Goal: Information Seeking & Learning: Learn about a topic

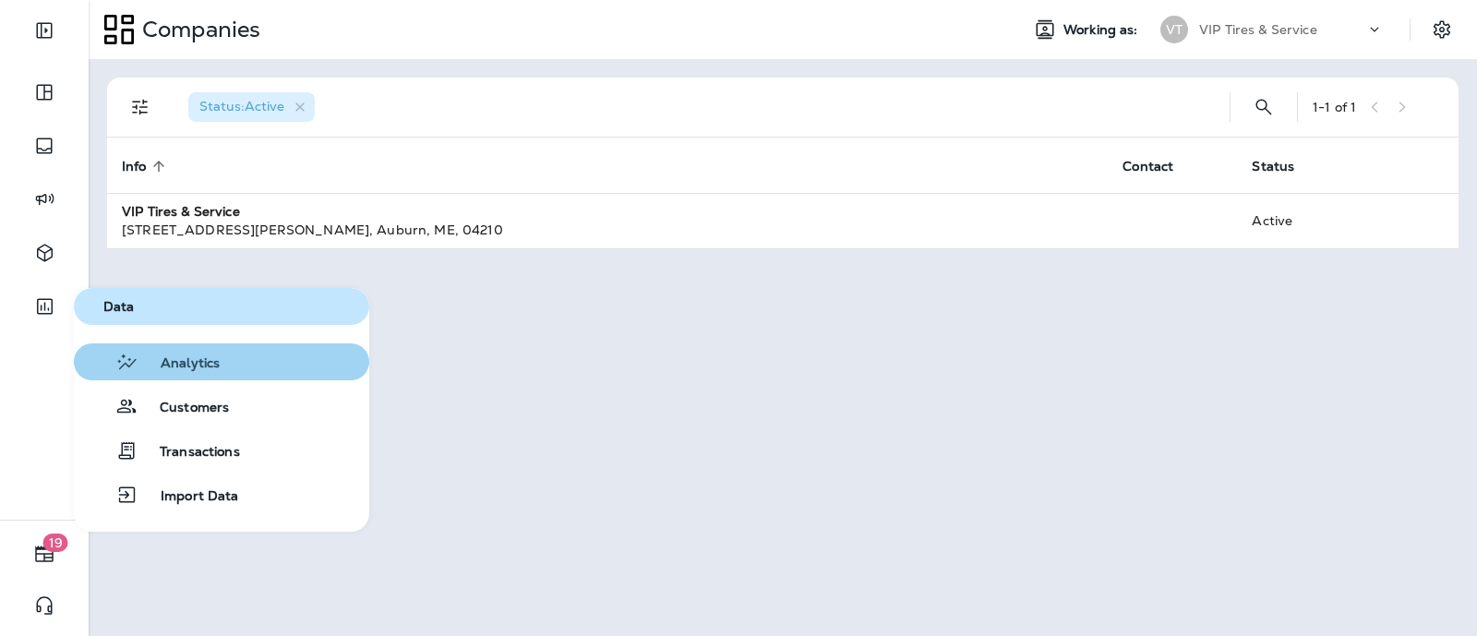
click at [185, 362] on span "Analytics" at bounding box center [179, 364] width 81 height 18
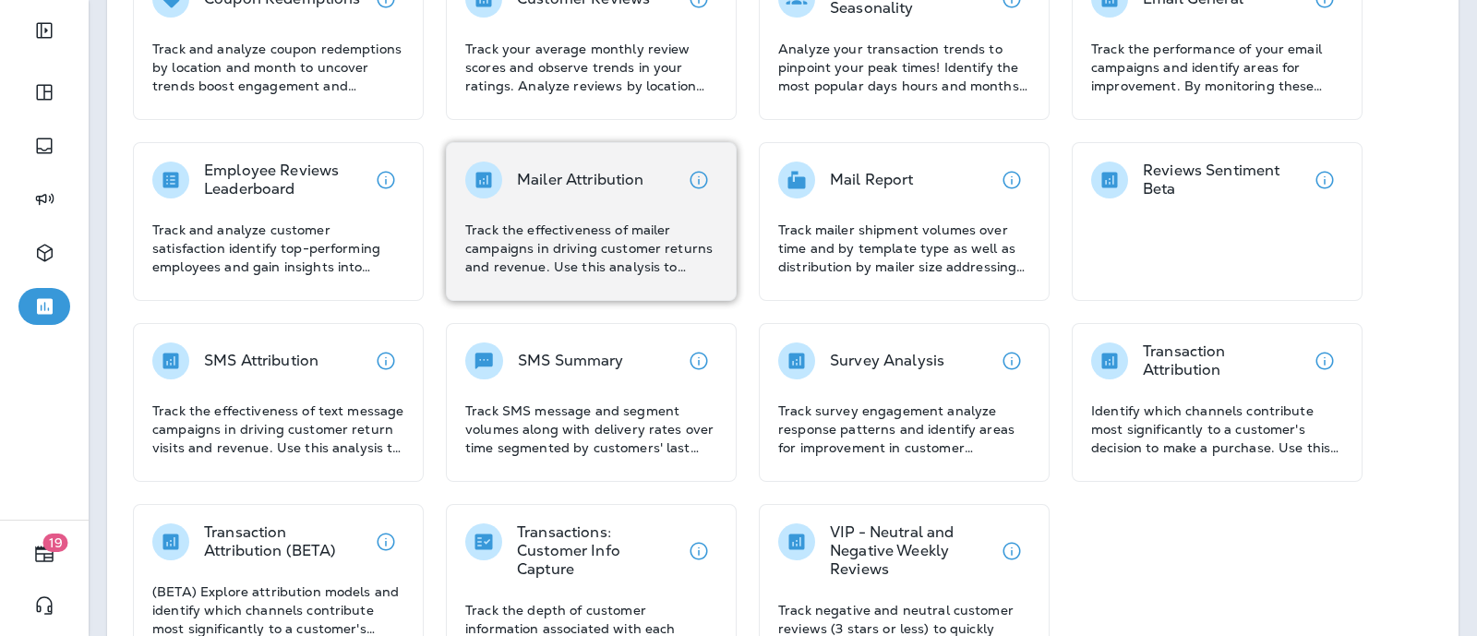
scroll to position [230, 0]
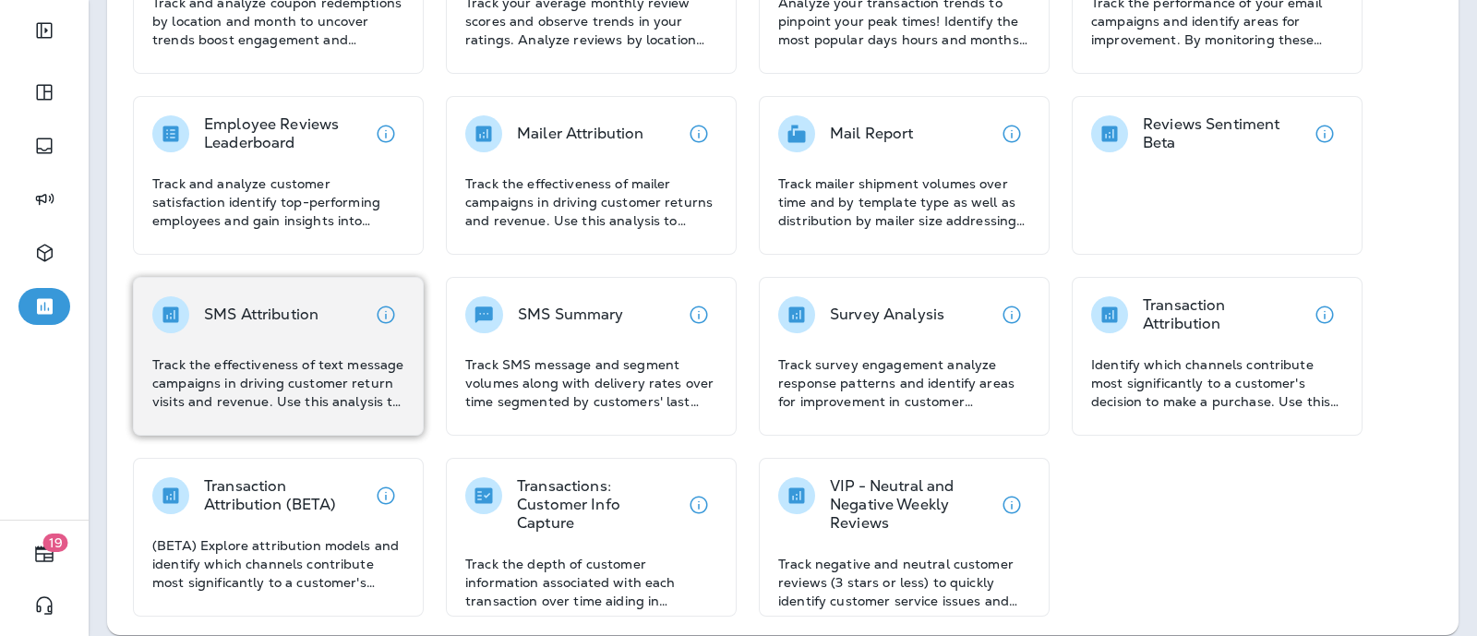
click at [344, 367] on p "Track the effectiveness of text message campaigns in driving customer return vi…" at bounding box center [278, 382] width 252 height 55
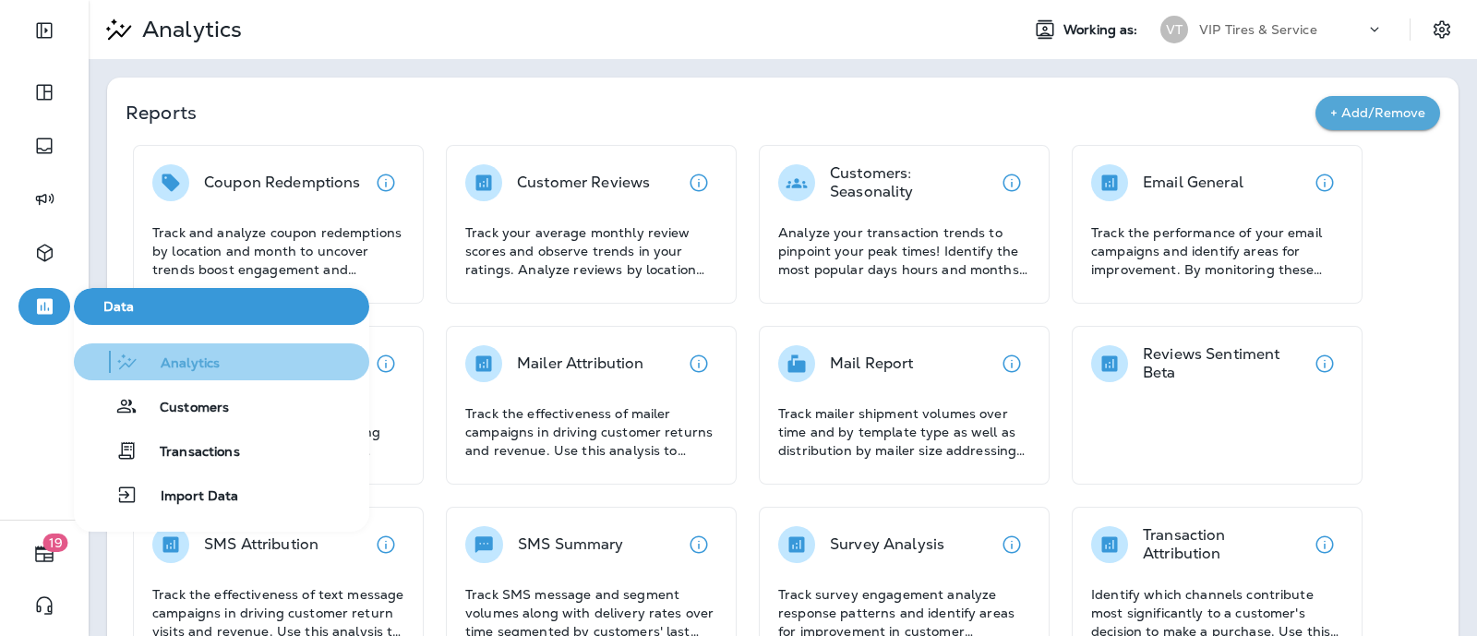
click at [193, 364] on span "Analytics" at bounding box center [179, 364] width 81 height 18
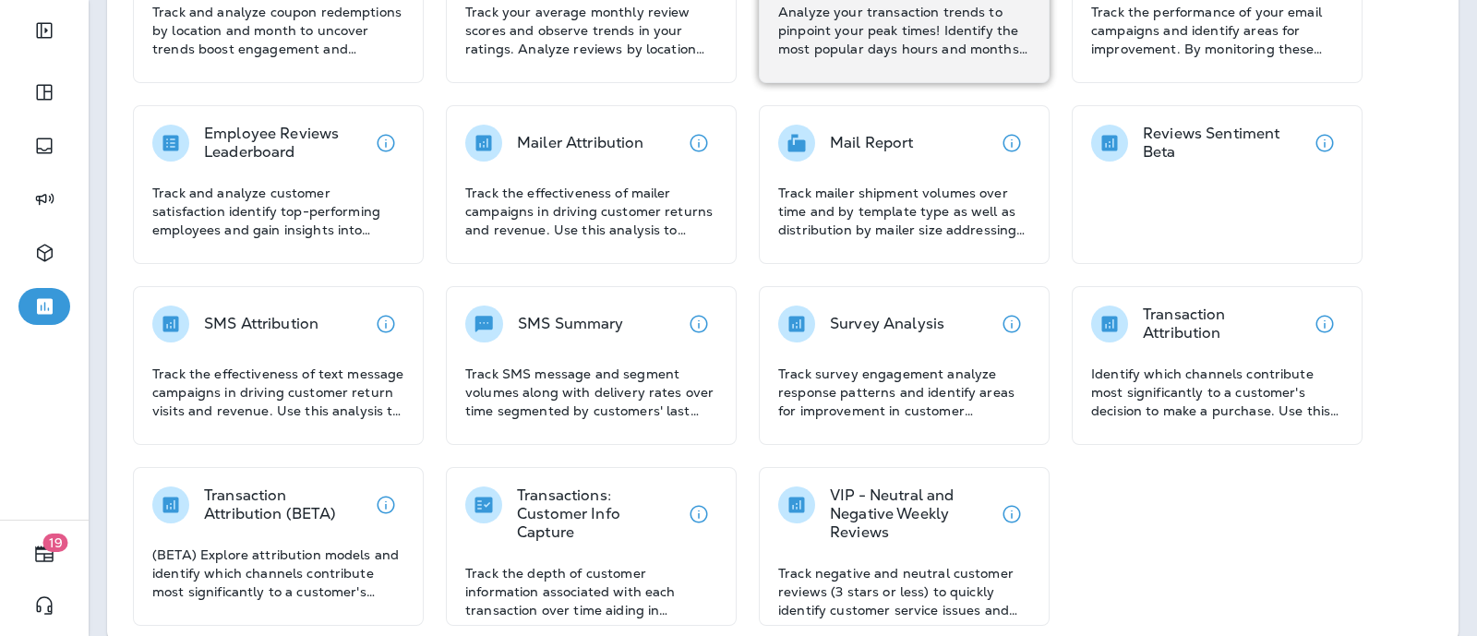
scroll to position [230, 0]
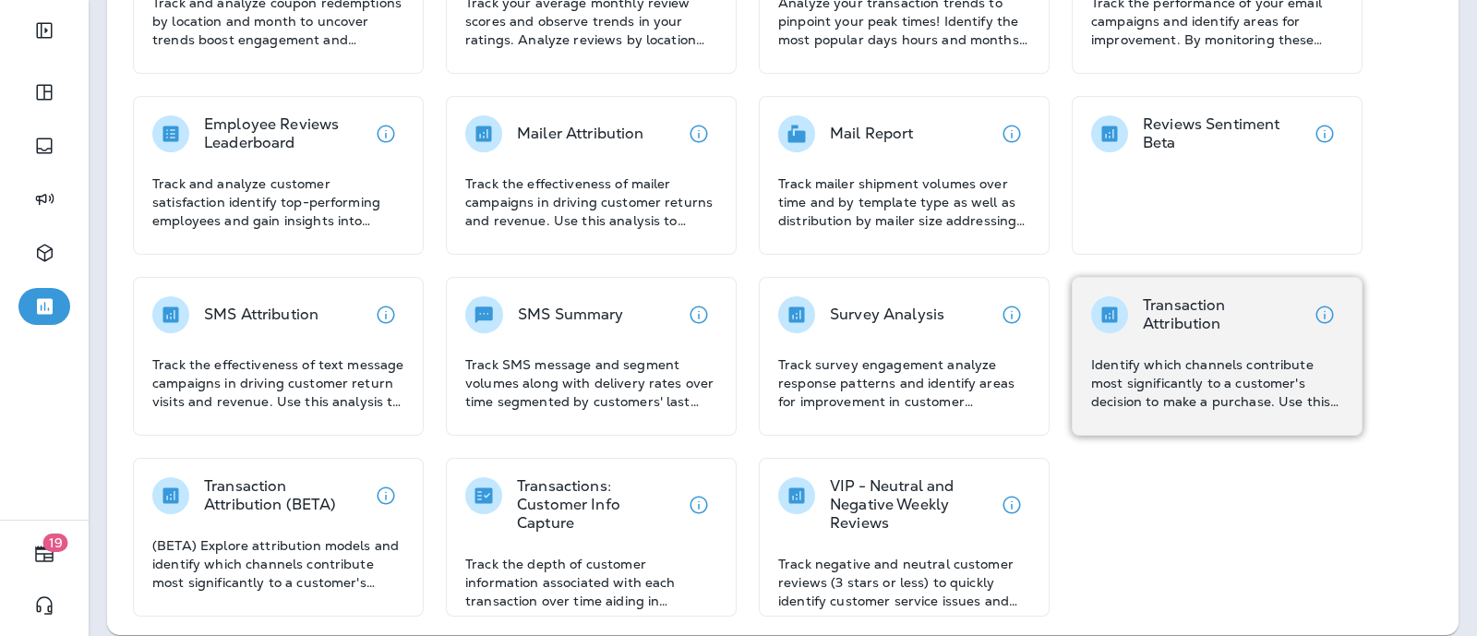
click at [1205, 307] on p "Transaction Attribution" at bounding box center [1224, 314] width 163 height 37
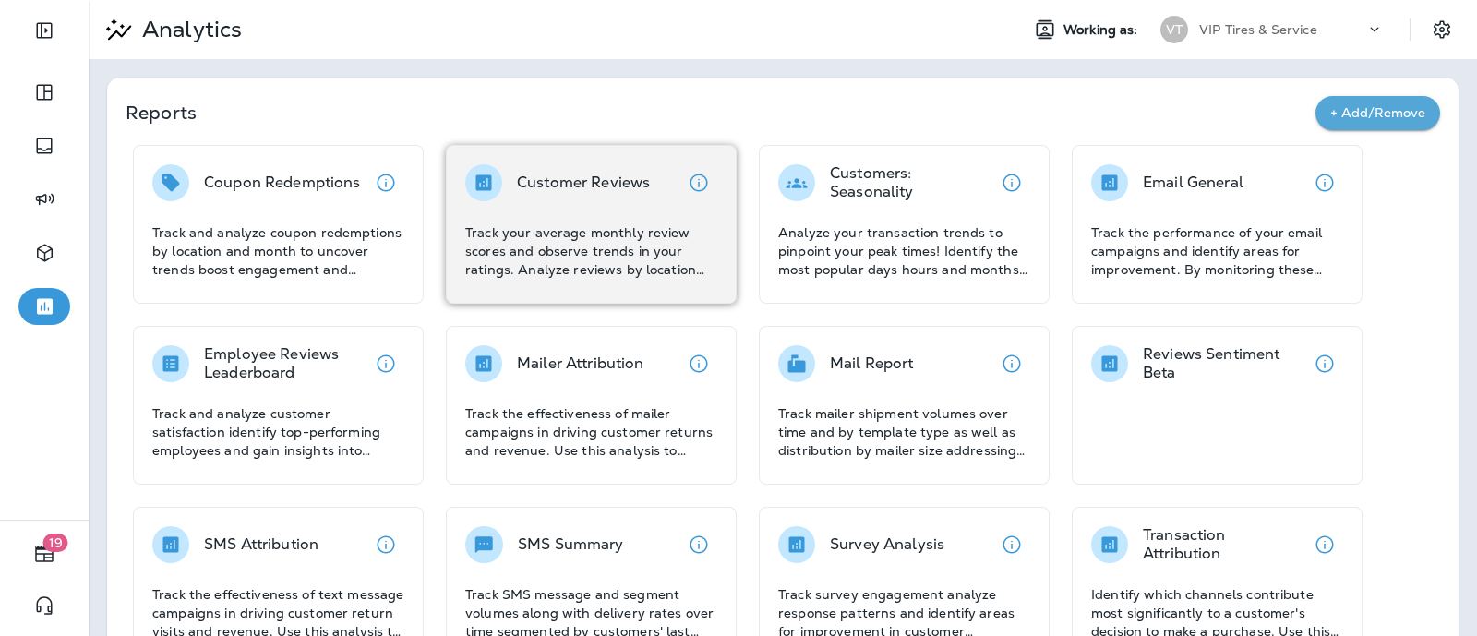
scroll to position [114, 0]
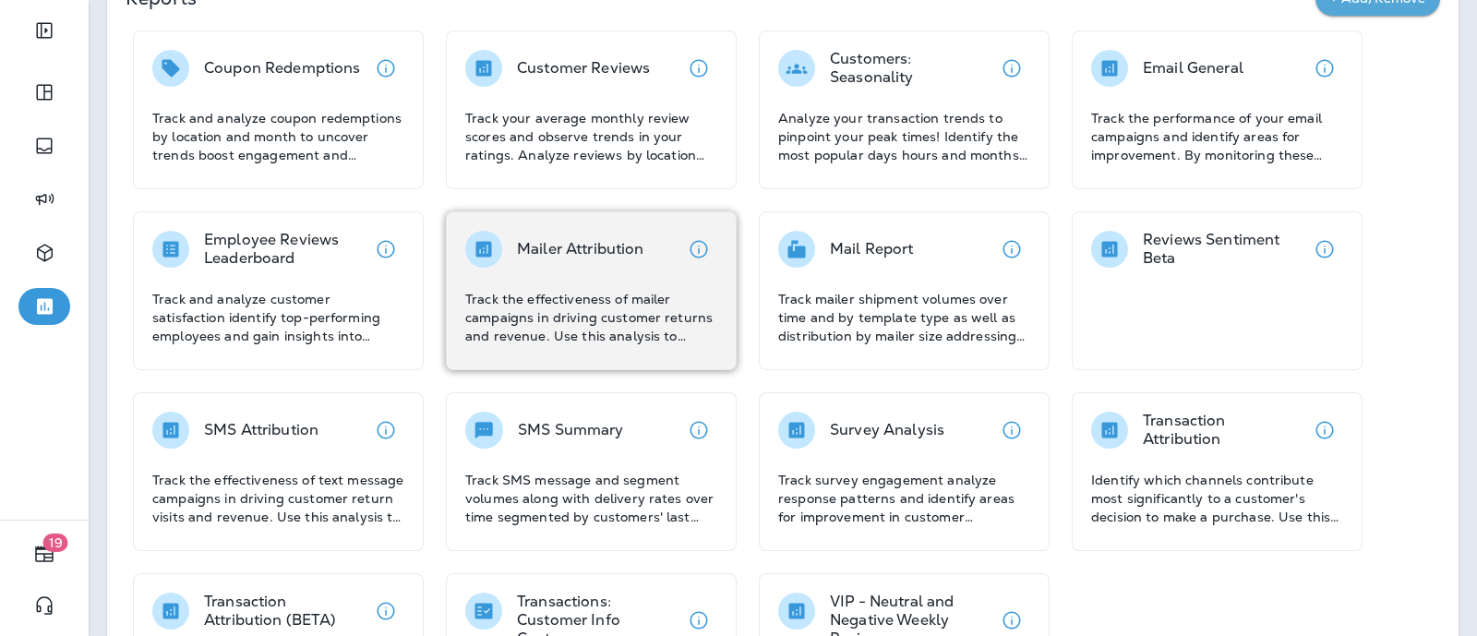
click at [585, 321] on p "Track the effectiveness of mailer campaigns in driving customer returns and rev…" at bounding box center [591, 317] width 252 height 55
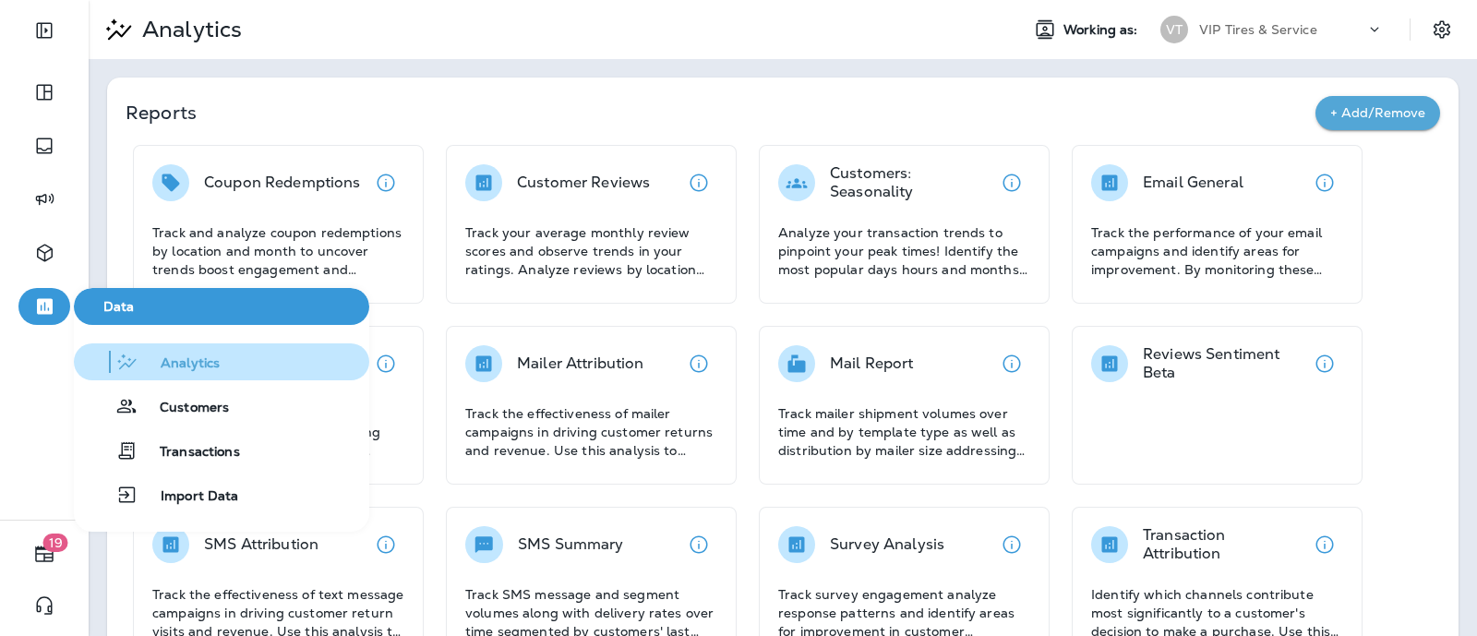
click at [217, 367] on span "Analytics" at bounding box center [179, 364] width 81 height 18
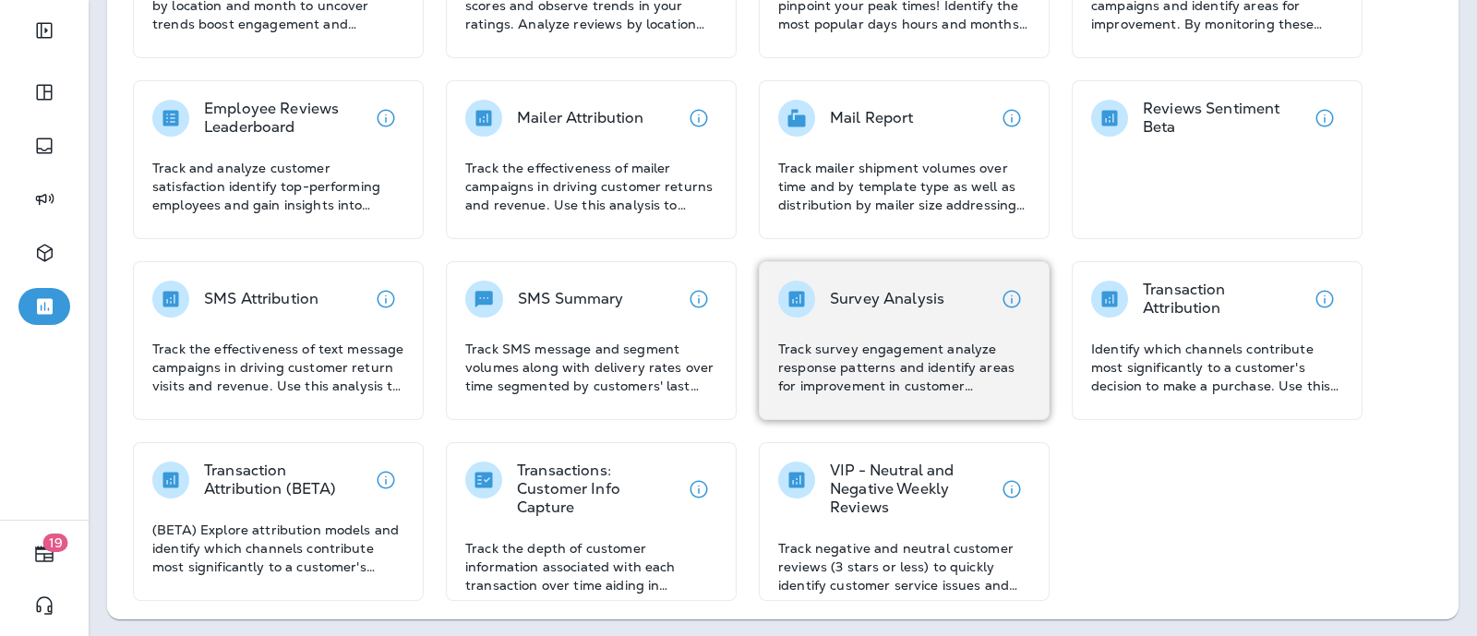
scroll to position [247, 0]
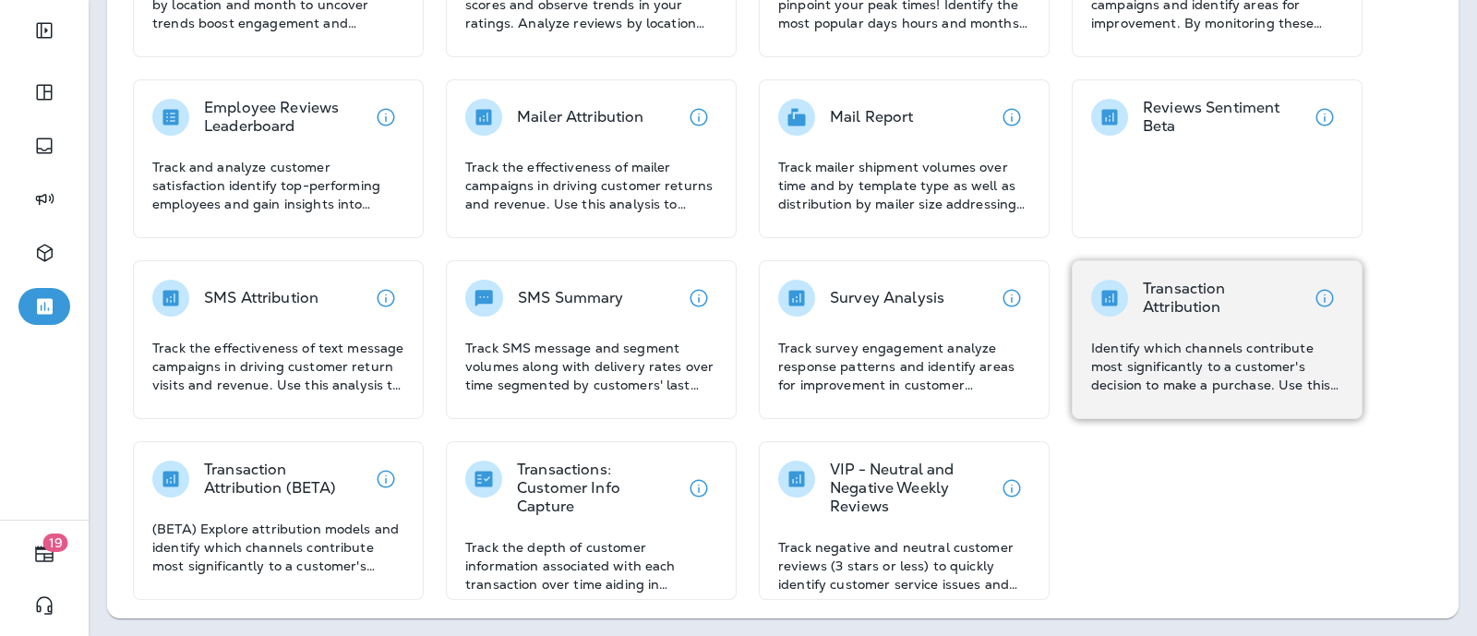
click at [1212, 295] on p "Transaction Attribution" at bounding box center [1224, 298] width 163 height 37
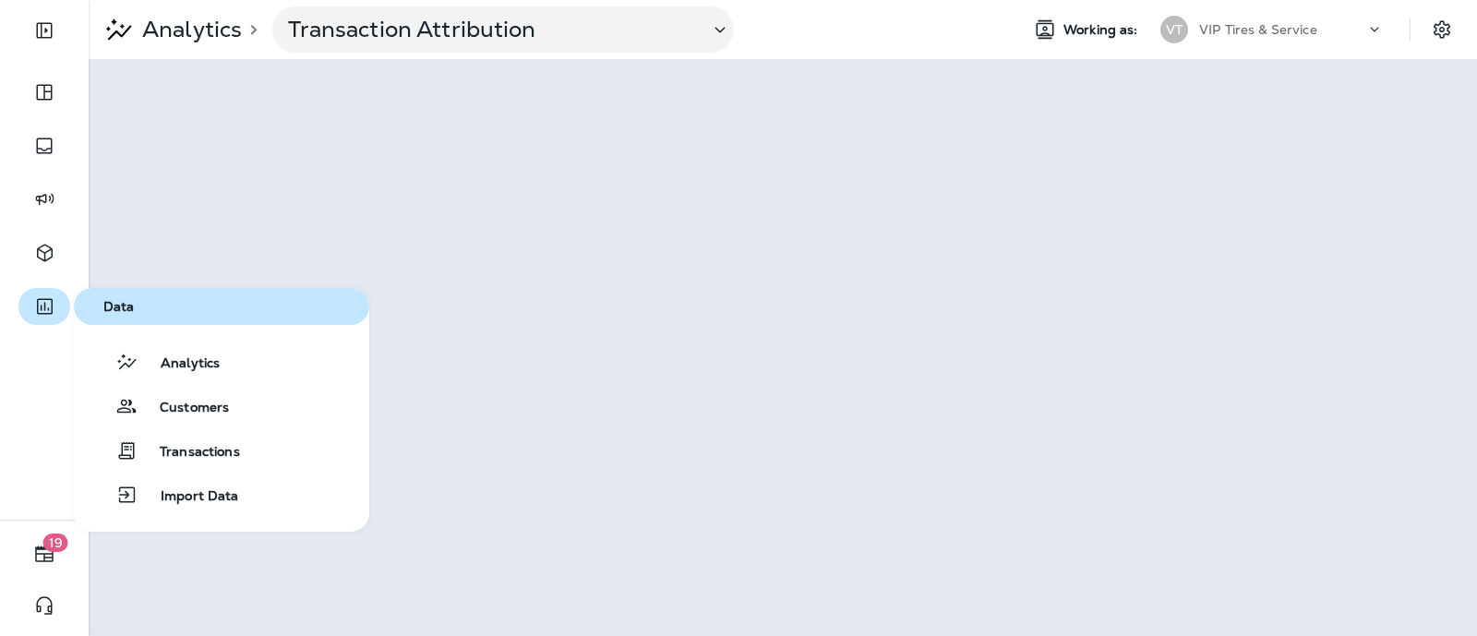
click at [37, 298] on icon "button" at bounding box center [44, 306] width 23 height 22
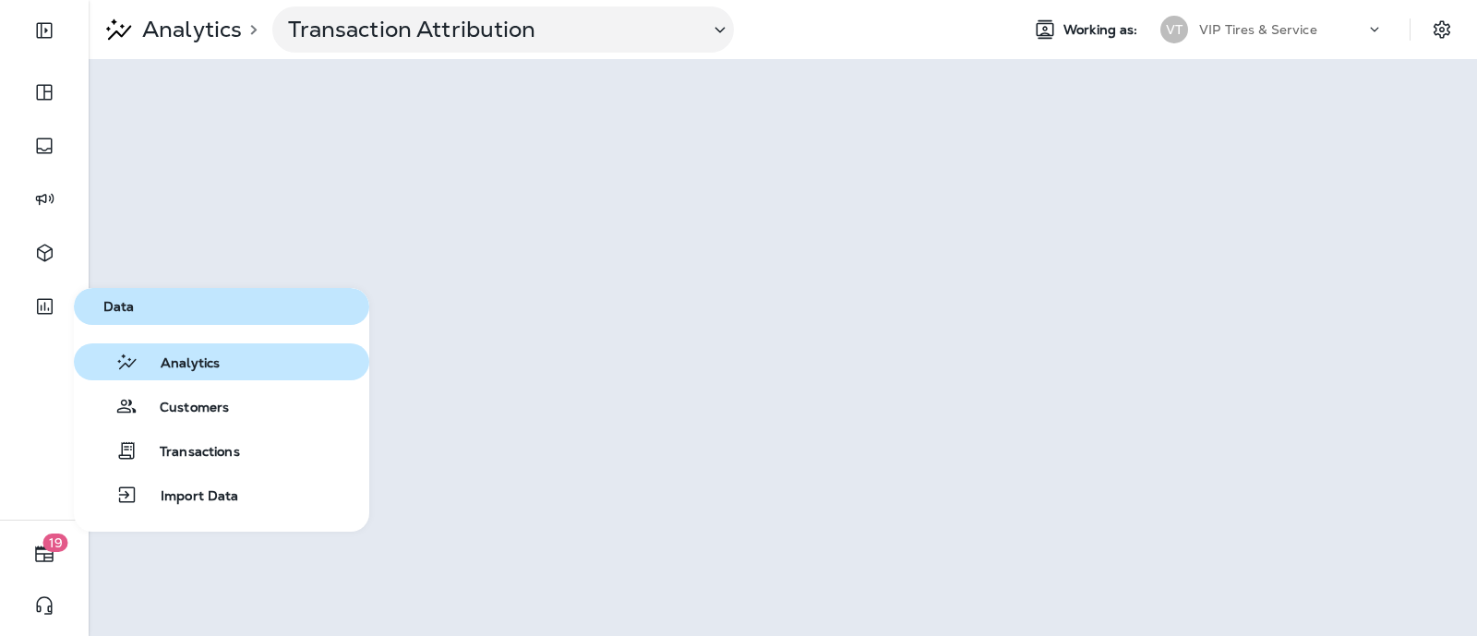
click at [171, 363] on span "Analytics" at bounding box center [179, 364] width 81 height 18
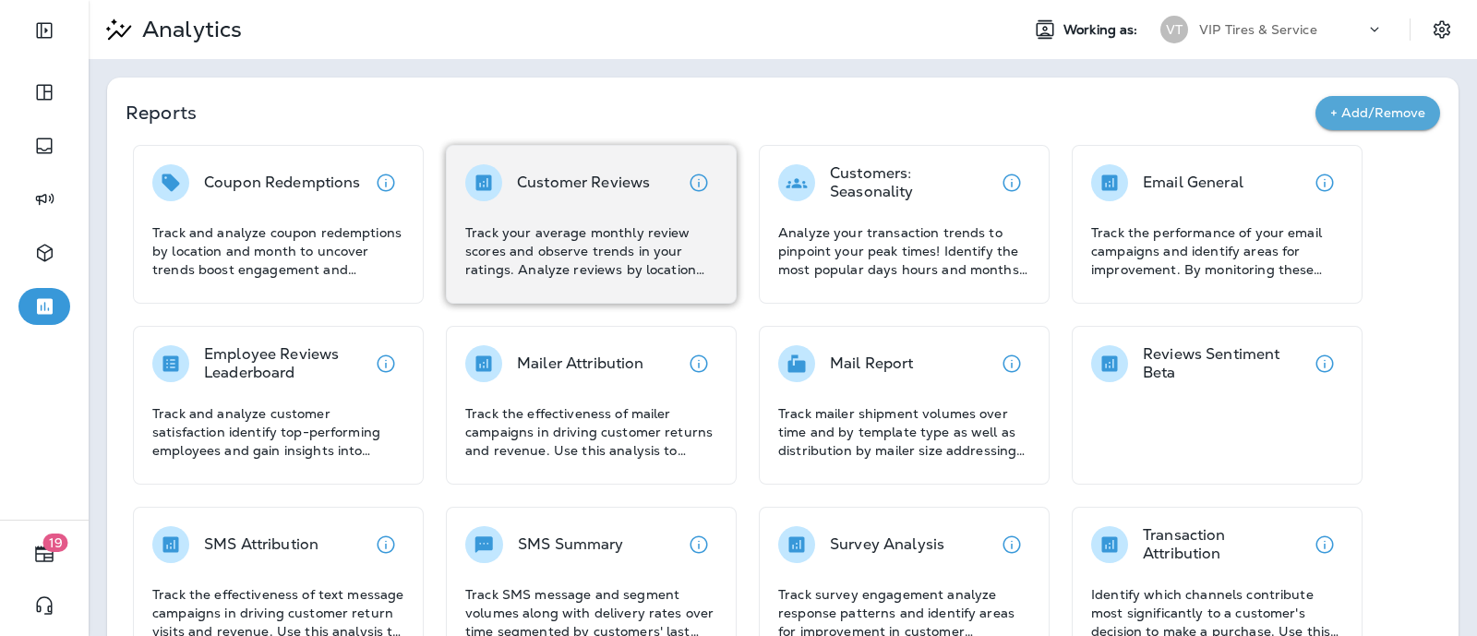
click at [576, 180] on p "Customer Reviews" at bounding box center [583, 183] width 133 height 18
